Goal: Task Accomplishment & Management: Manage account settings

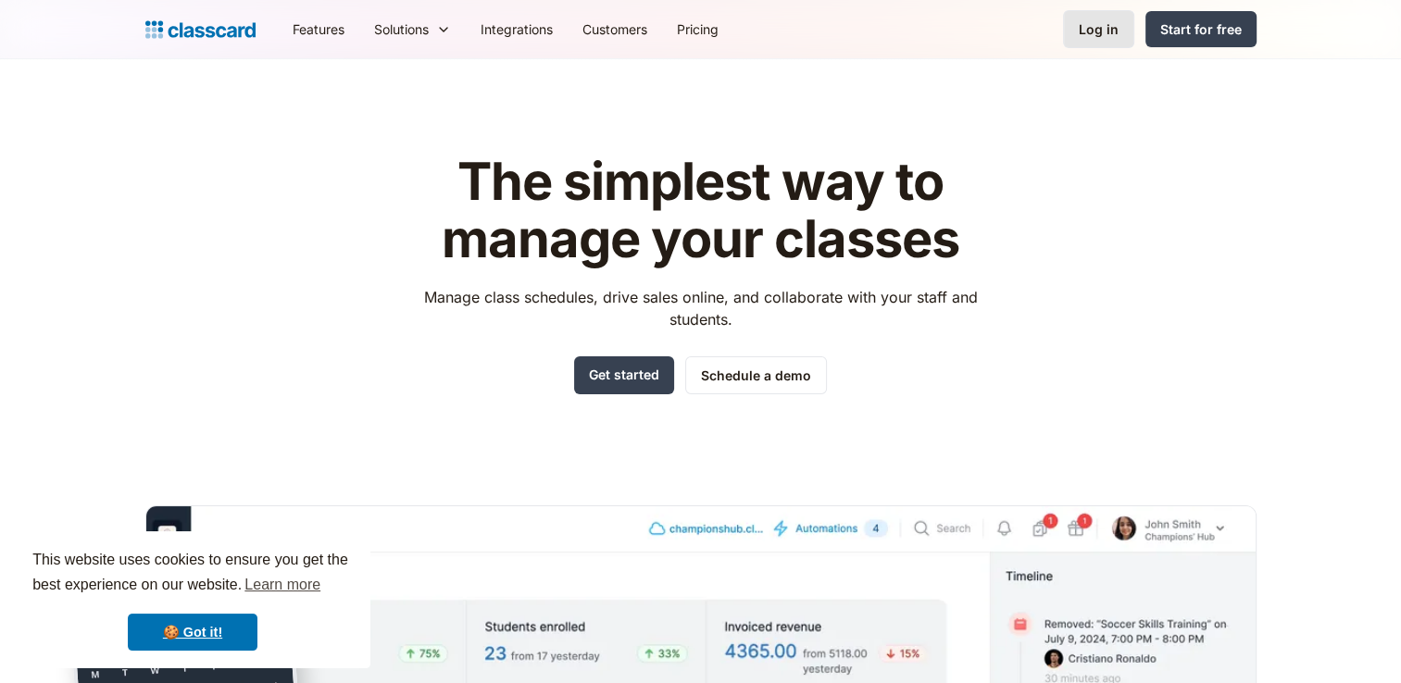
click at [1104, 43] on link "Log in" at bounding box center [1098, 29] width 71 height 38
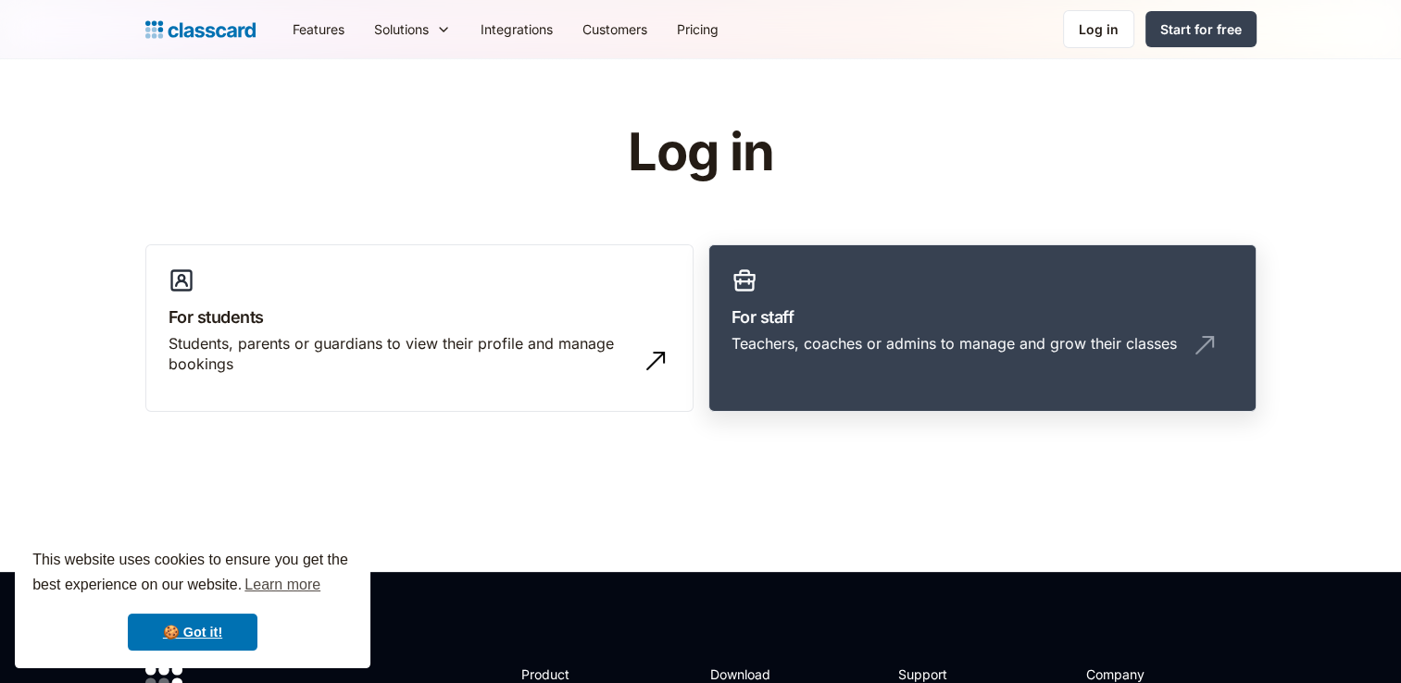
click at [771, 342] on div "Teachers, coaches or admins to manage and grow their classes" at bounding box center [954, 343] width 445 height 20
